Goal: Find specific page/section: Find specific page/section

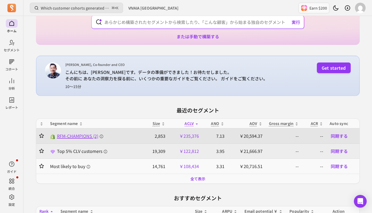
click at [79, 137] on span "RFM-CHAMPIONS (2)" at bounding box center [80, 136] width 47 height 6
